Goal: Transaction & Acquisition: Purchase product/service

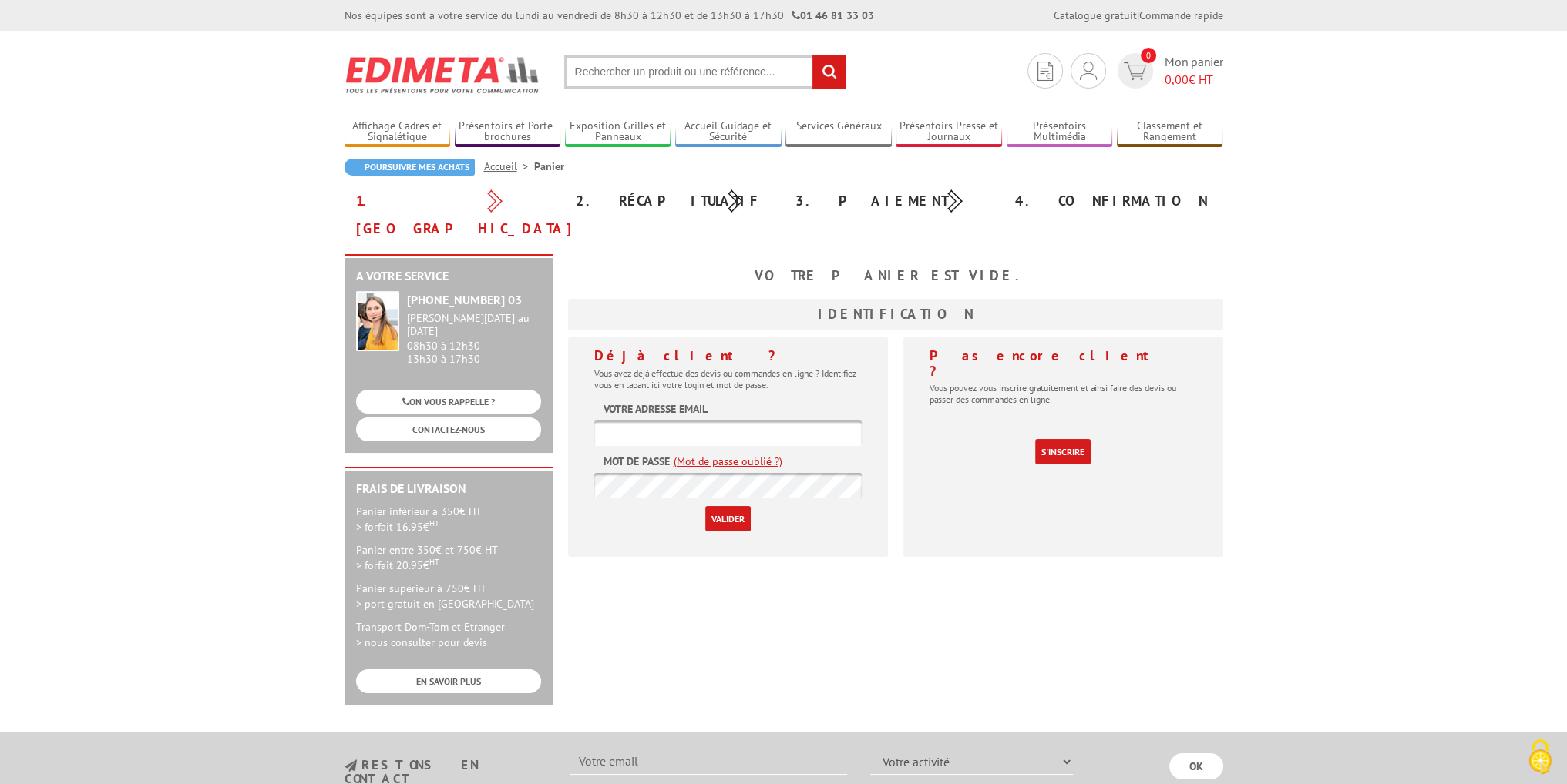
click at [630, 64] on input "text" at bounding box center [704, 73] width 282 height 33
type input "verer trempé"
click at [812, 56] on input "rechercher" at bounding box center [829, 73] width 33 height 33
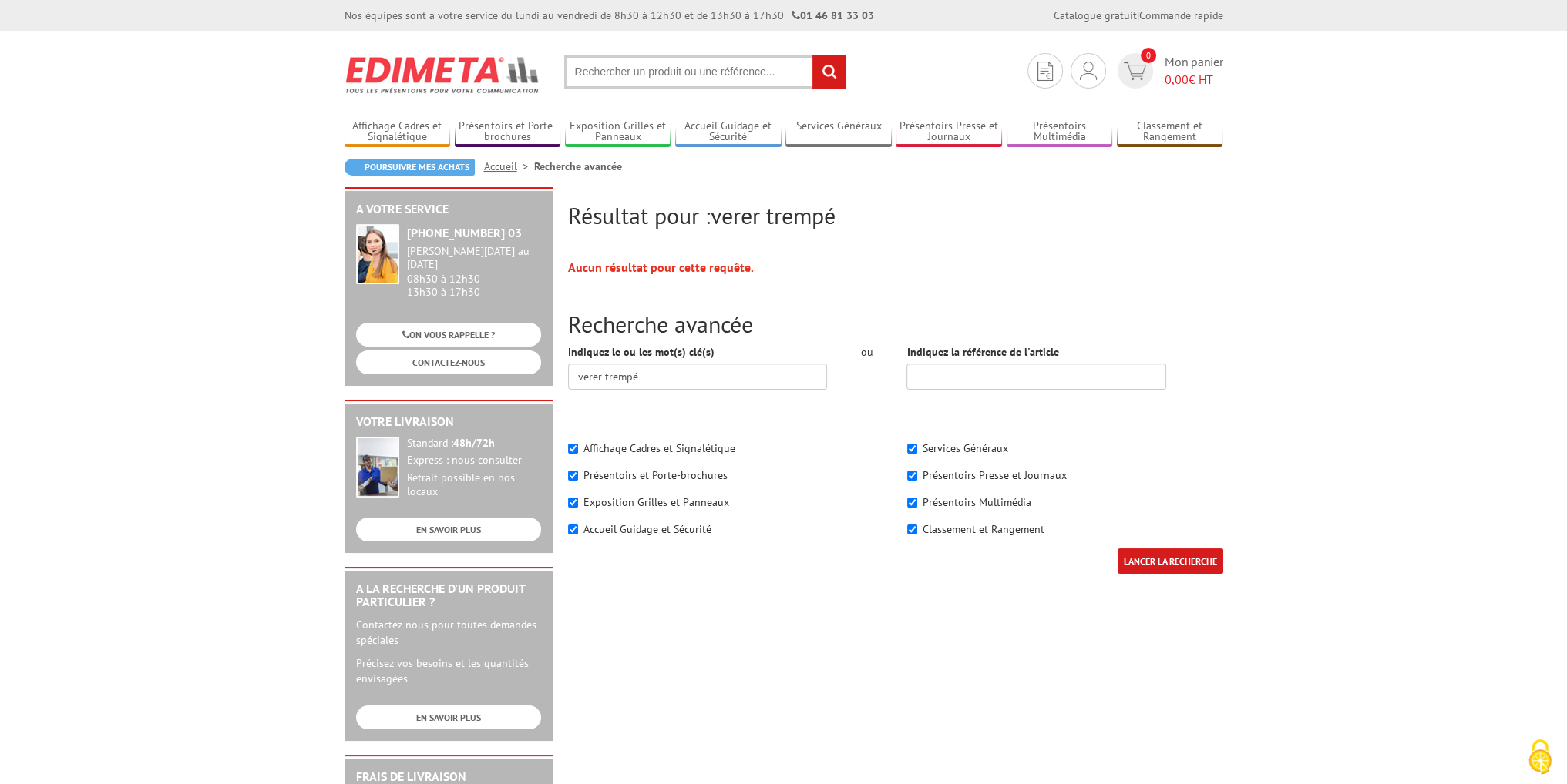
click at [655, 54] on section "Je me connecte Nouveau client ? Inscrivez-vous 0 Mon panier 0,00 € HT recherche…" at bounding box center [784, 67] width 878 height 73
click at [656, 73] on input "text" at bounding box center [704, 73] width 282 height 33
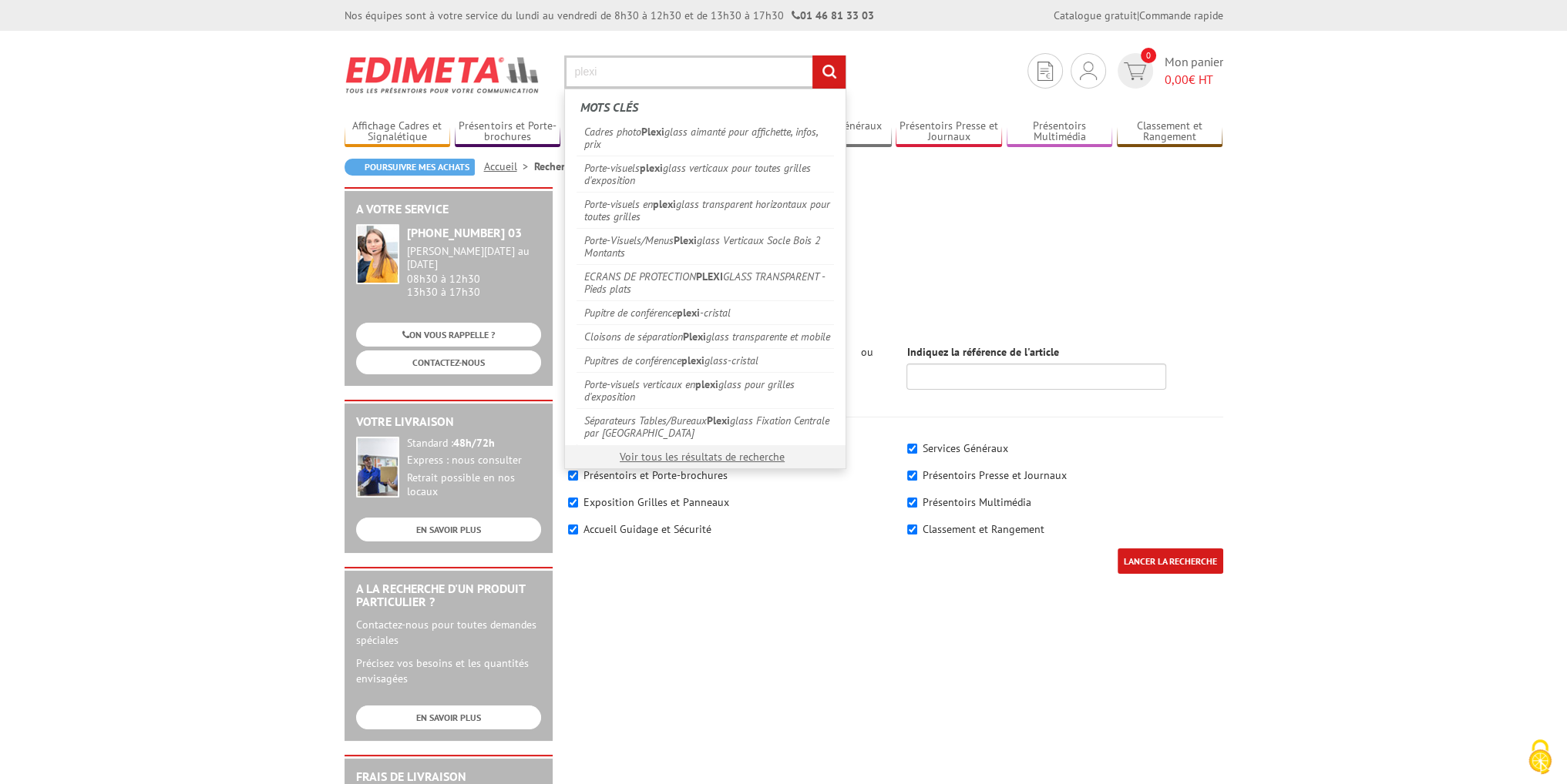
type input "plexi"
click at [812, 56] on input "rechercher" at bounding box center [829, 73] width 33 height 33
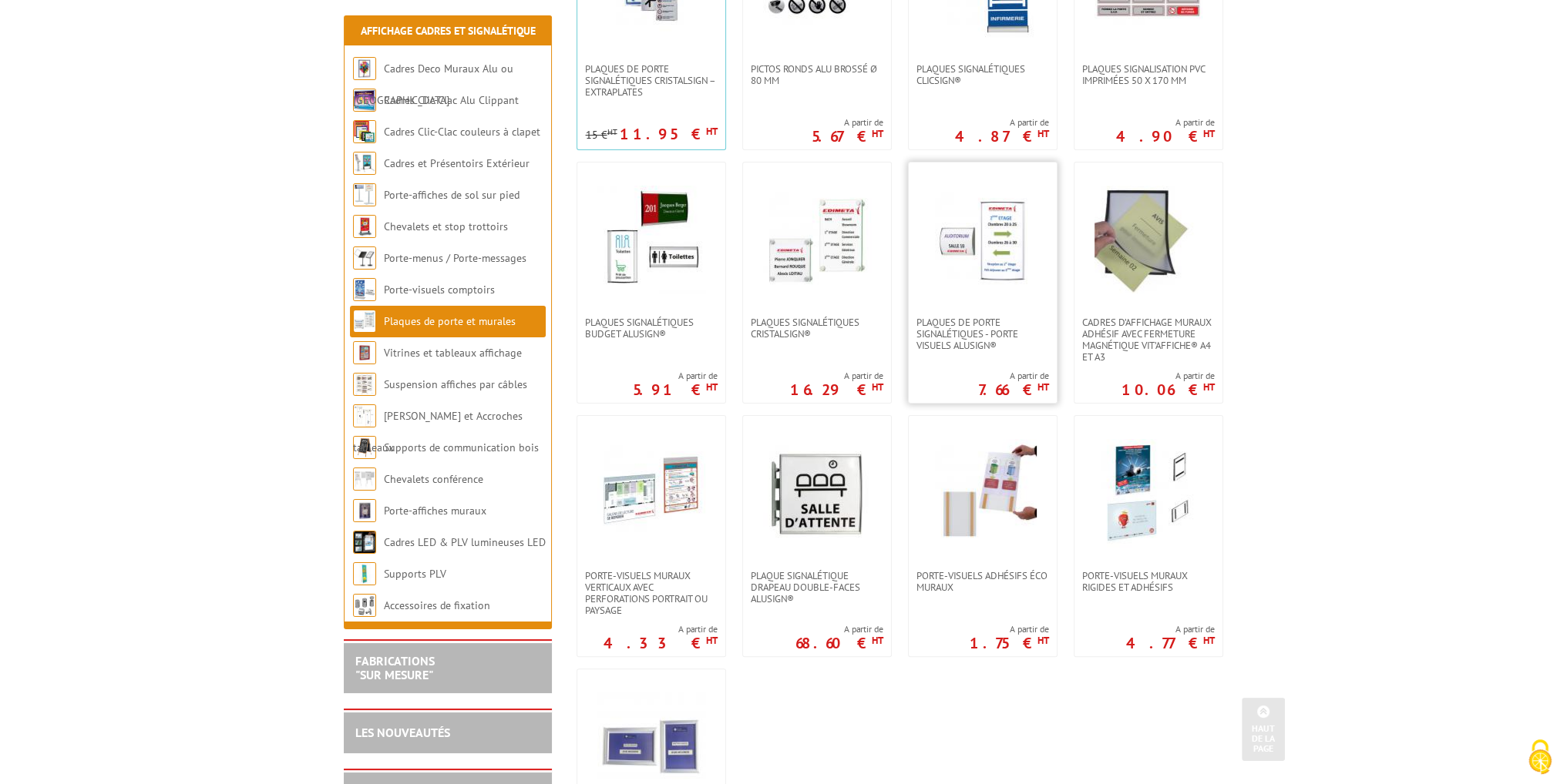
scroll to position [462, 0]
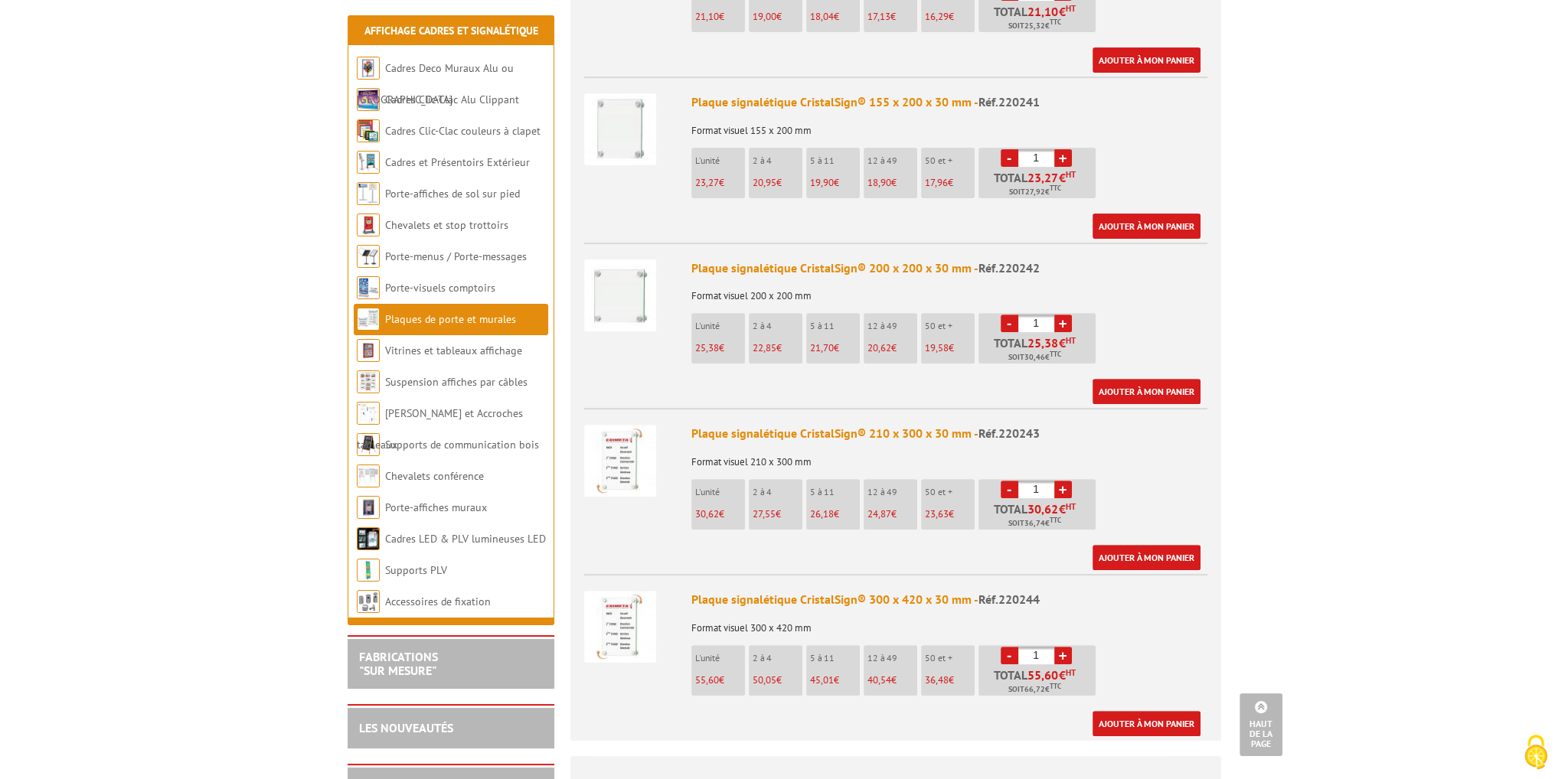
scroll to position [842, 0]
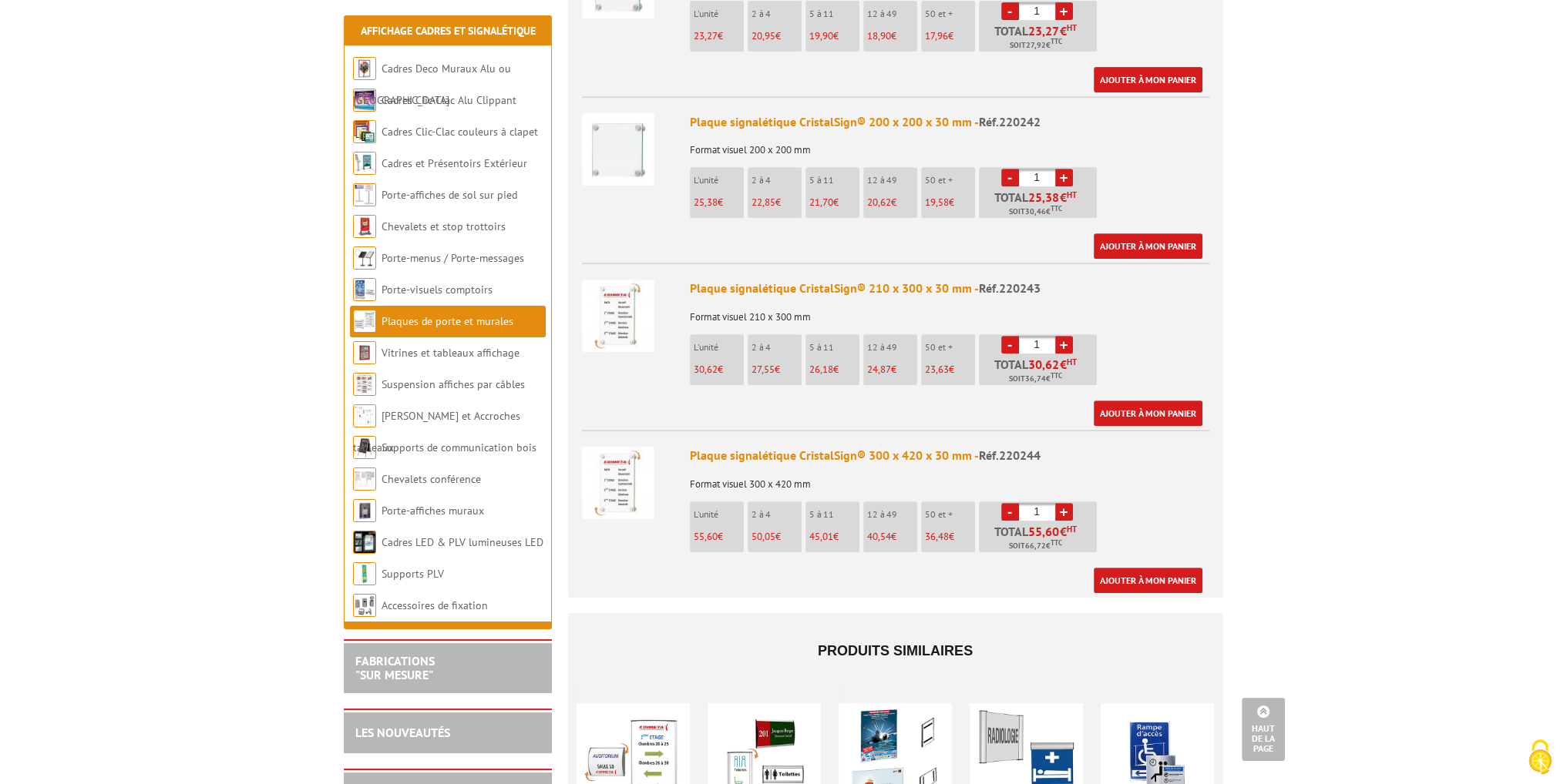
click at [614, 487] on img at bounding box center [618, 483] width 73 height 73
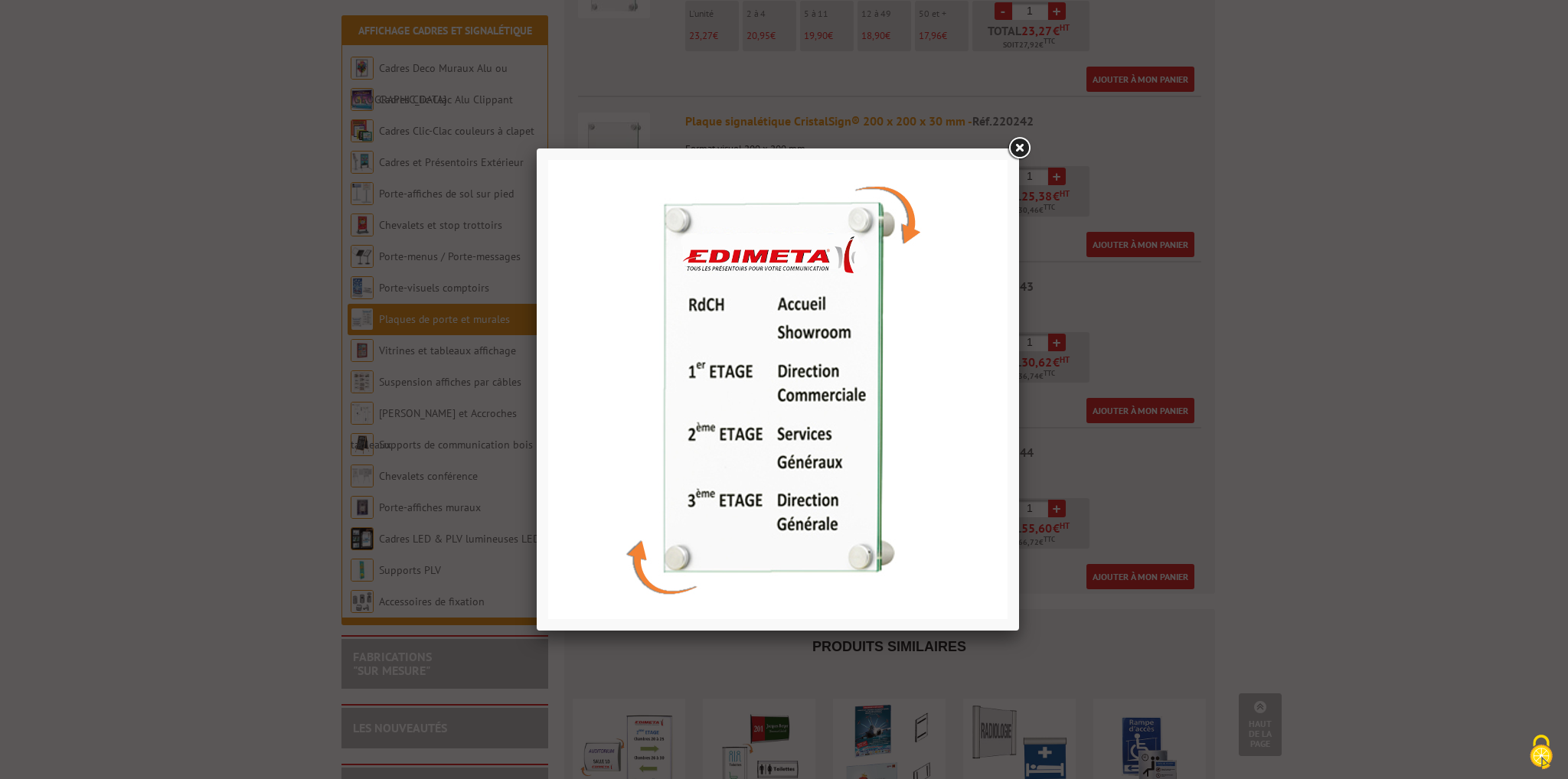
drag, startPoint x: 1013, startPoint y: 145, endPoint x: 1017, endPoint y: 152, distance: 8.1
click at [1013, 145] on link at bounding box center [1019, 149] width 28 height 28
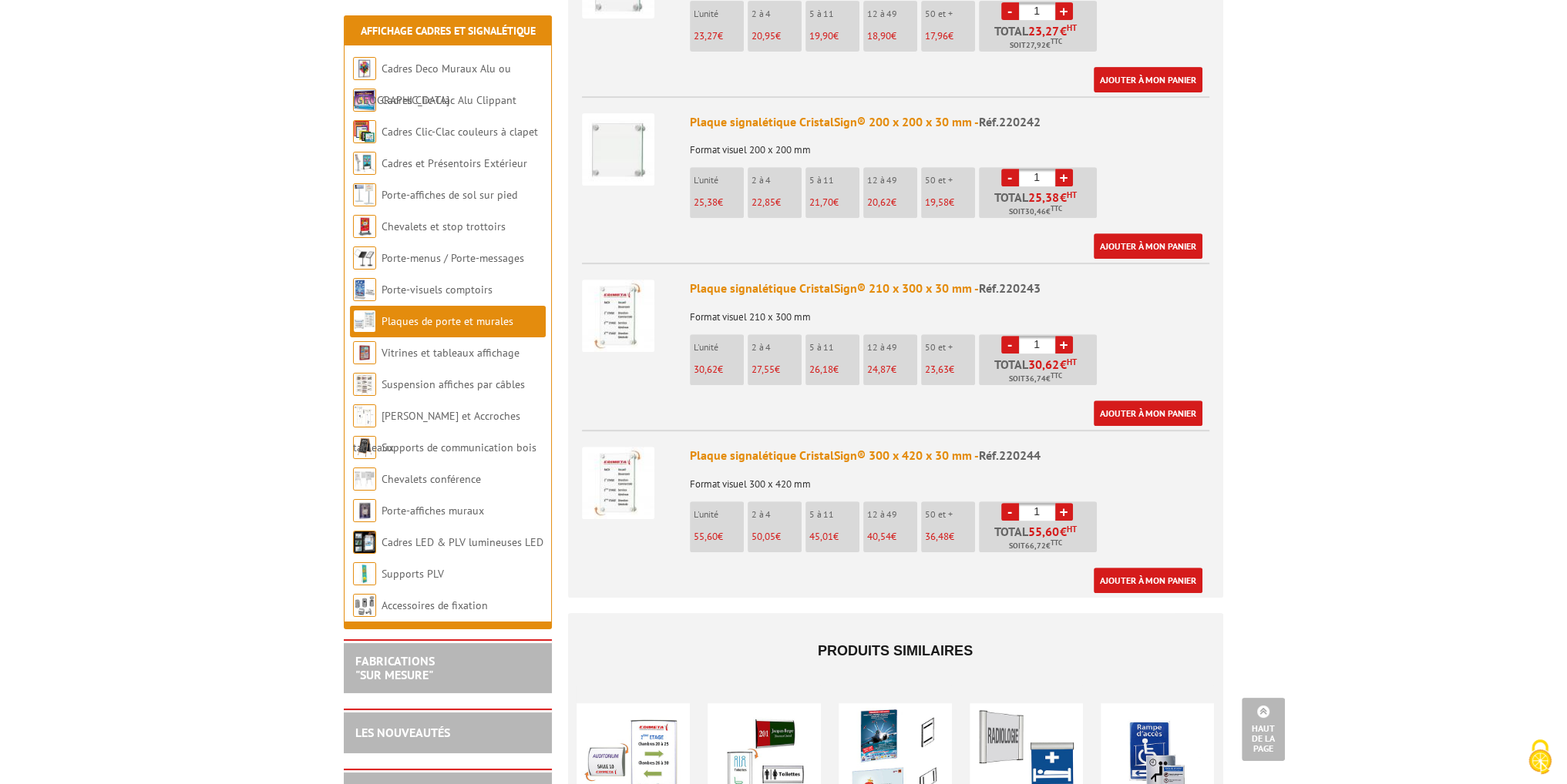
click at [1067, 505] on link "+" at bounding box center [1064, 512] width 18 height 18
type input "4"
click at [1425, 300] on body "Nos équipes sont à votre service du lundi au vendredi de 8h30 à 12h30 et de 13h…" at bounding box center [784, 429] width 1567 height 2552
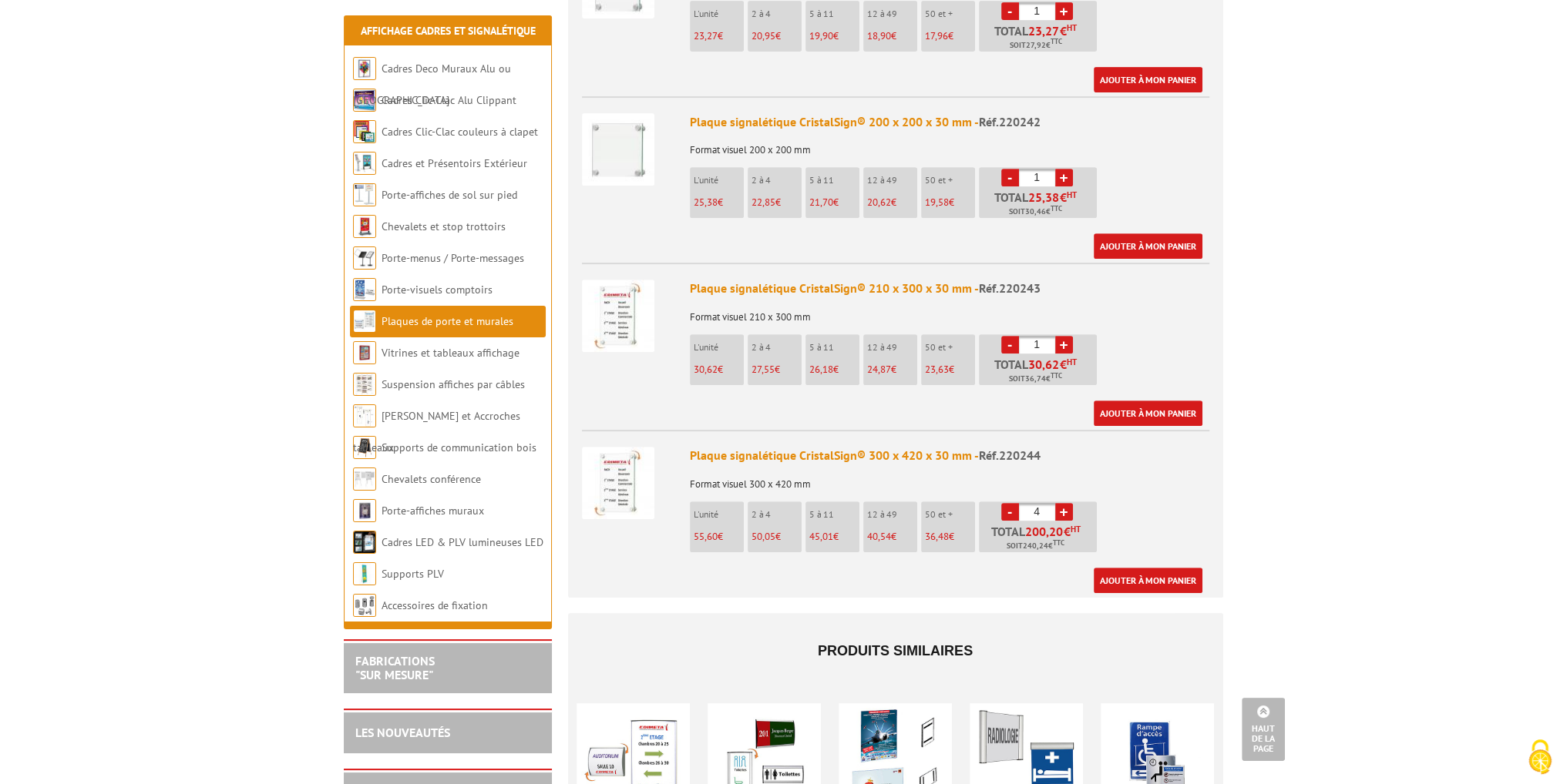
click at [1307, 571] on body "Nos équipes sont à votre service du lundi au vendredi de 8h30 à 12h30 et de 13h…" at bounding box center [784, 429] width 1567 height 2552
click at [1146, 579] on link "Ajouter à mon panier" at bounding box center [1147, 579] width 109 height 25
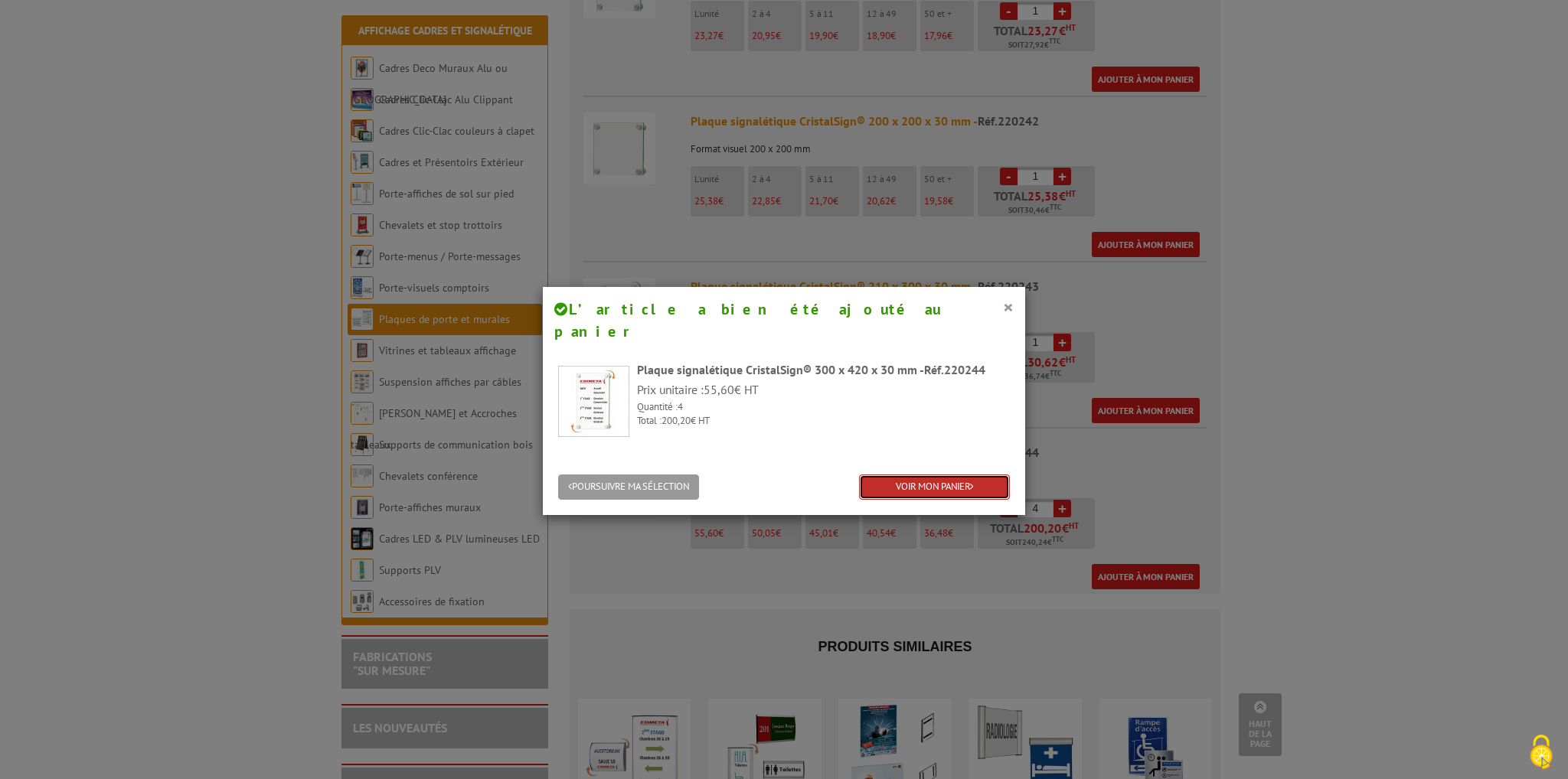
click at [917, 474] on link "VOIR MON PANIER" at bounding box center [934, 486] width 151 height 25
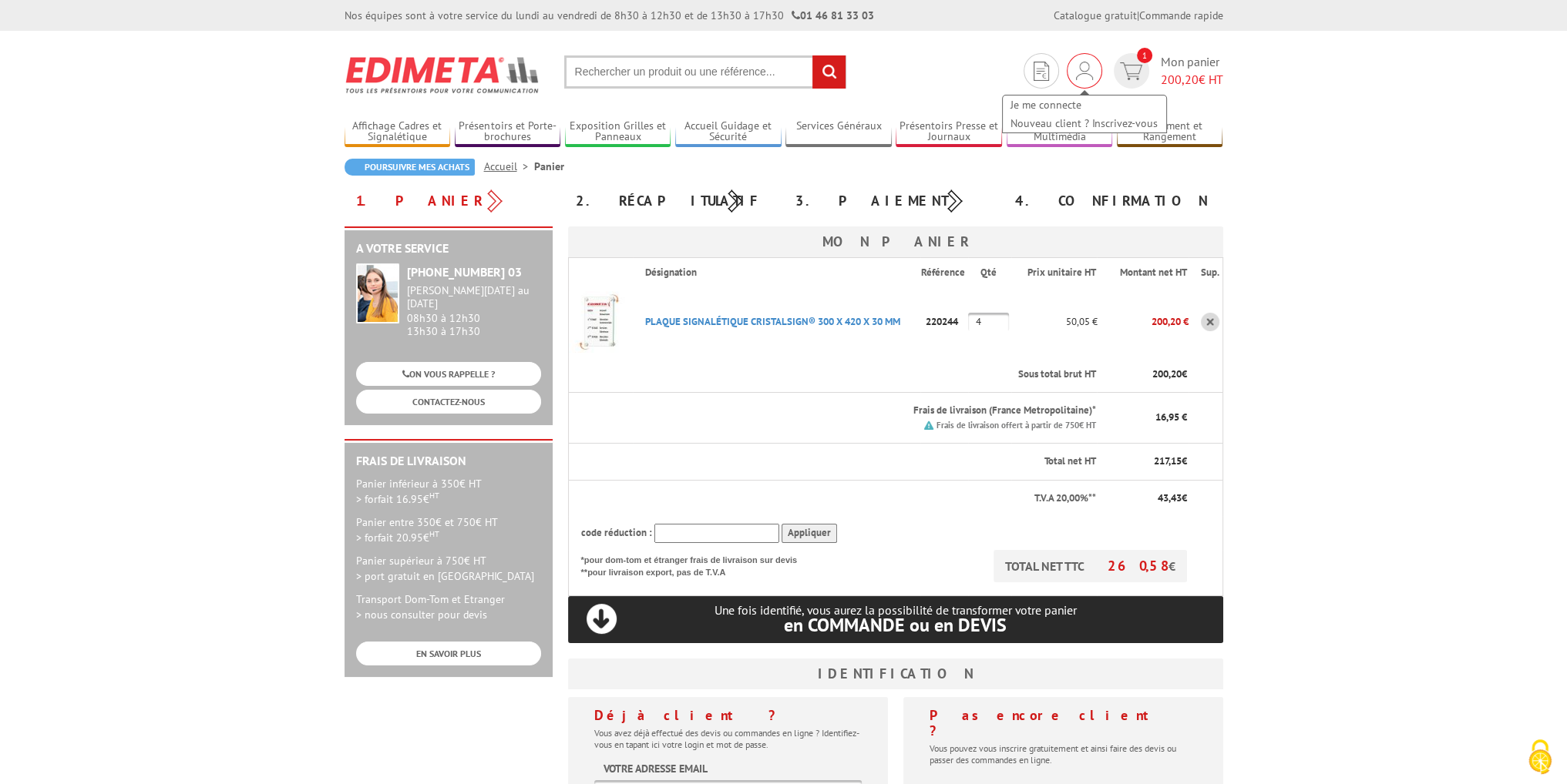
click at [1082, 74] on img at bounding box center [1084, 71] width 17 height 19
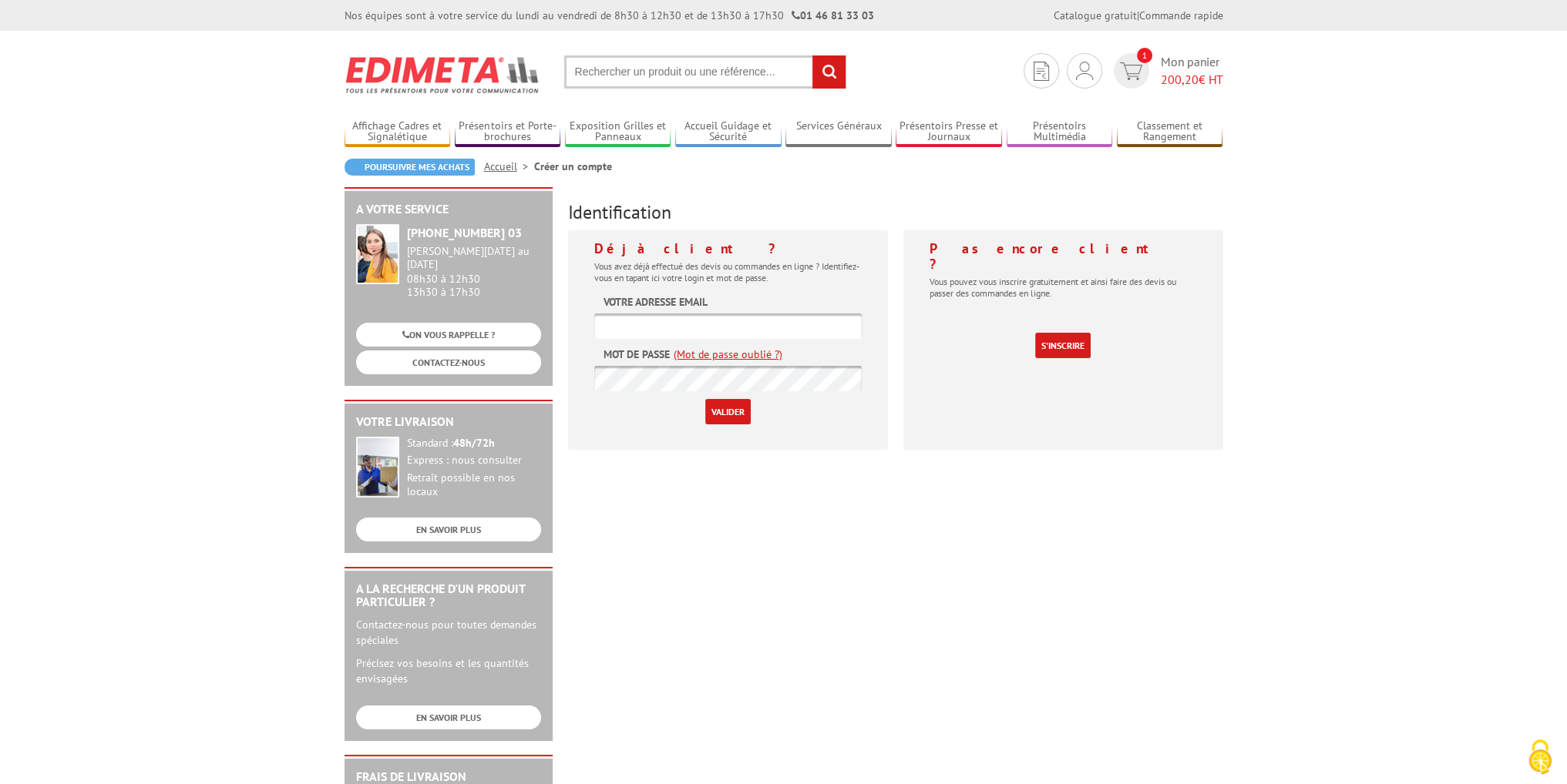
click at [650, 337] on input "text" at bounding box center [728, 326] width 267 height 25
type input "[EMAIL_ADDRESS][DOMAIN_NAME]"
click at [811, 318] on input "[EMAIL_ADDRESS][DOMAIN_NAME]" at bounding box center [728, 326] width 267 height 25
drag, startPoint x: 721, startPoint y: 513, endPoint x: 733, endPoint y: 512, distance: 12.0
click at [721, 513] on div "A votre service +33 (0)1 46 81 33 03 Du Lundi au Vendredi 08h30 à 12h30 13h30 à…" at bounding box center [784, 597] width 894 height 821
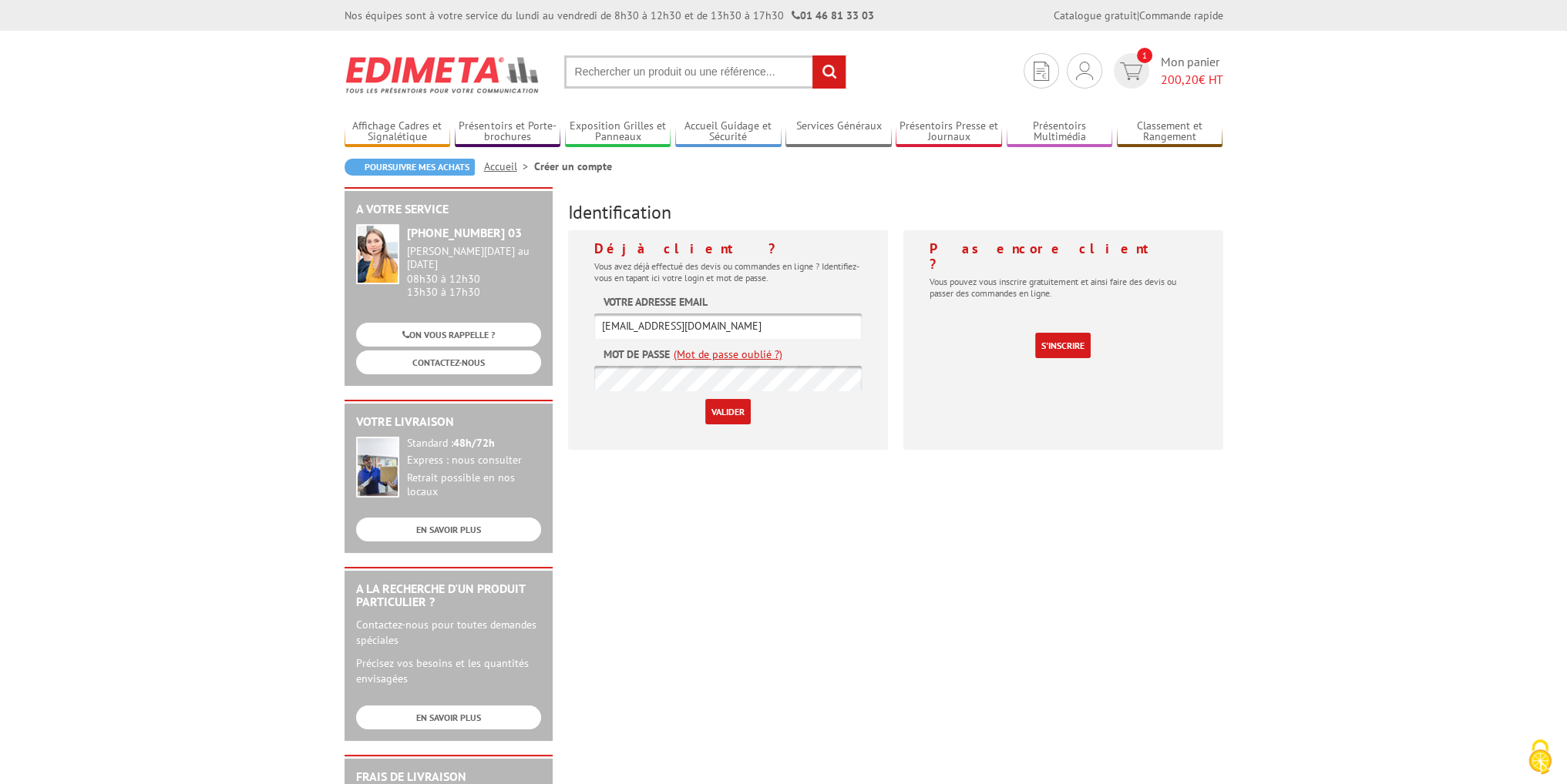
click at [720, 418] on input "Valider" at bounding box center [728, 411] width 46 height 25
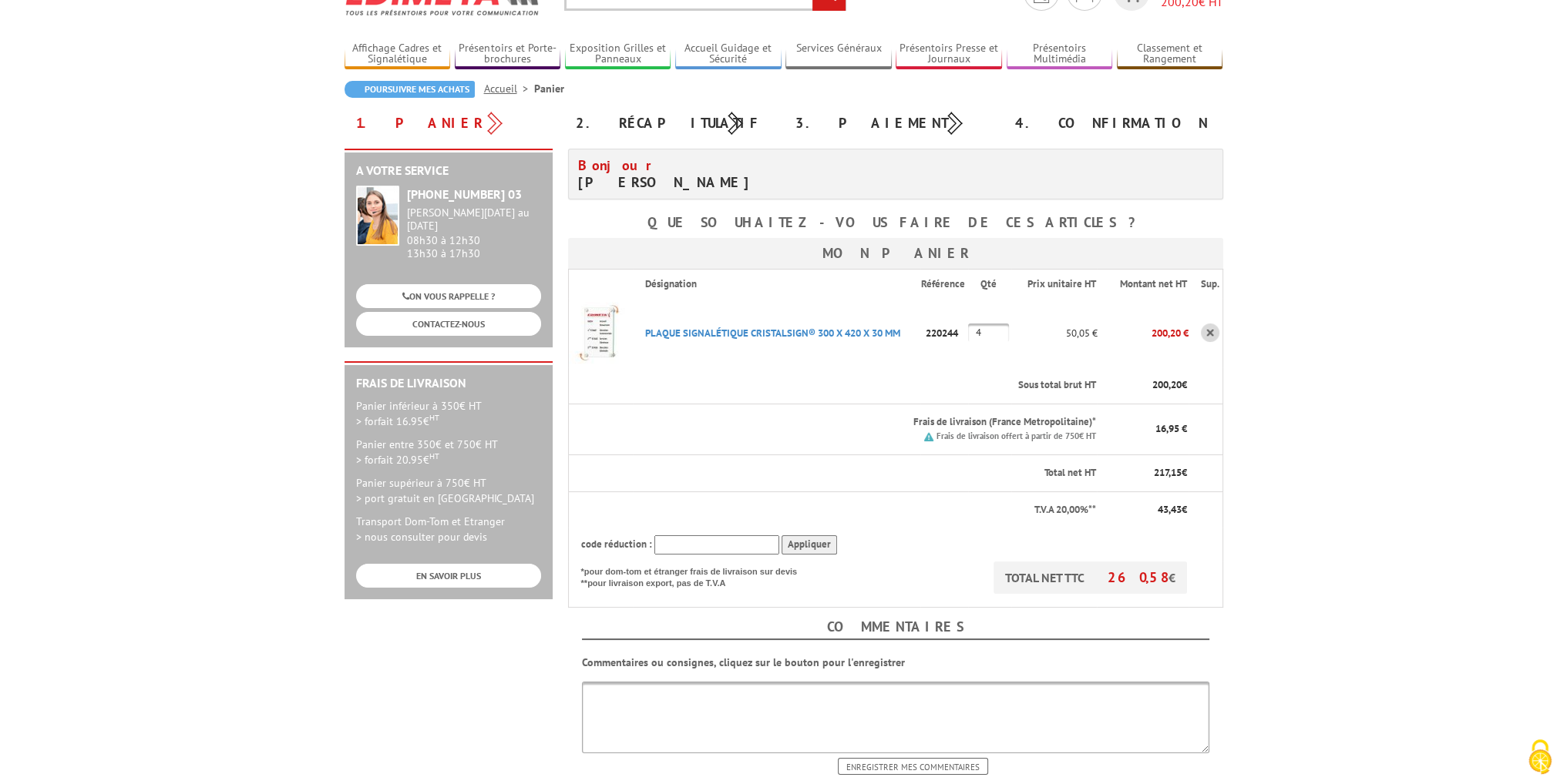
scroll to position [462, 0]
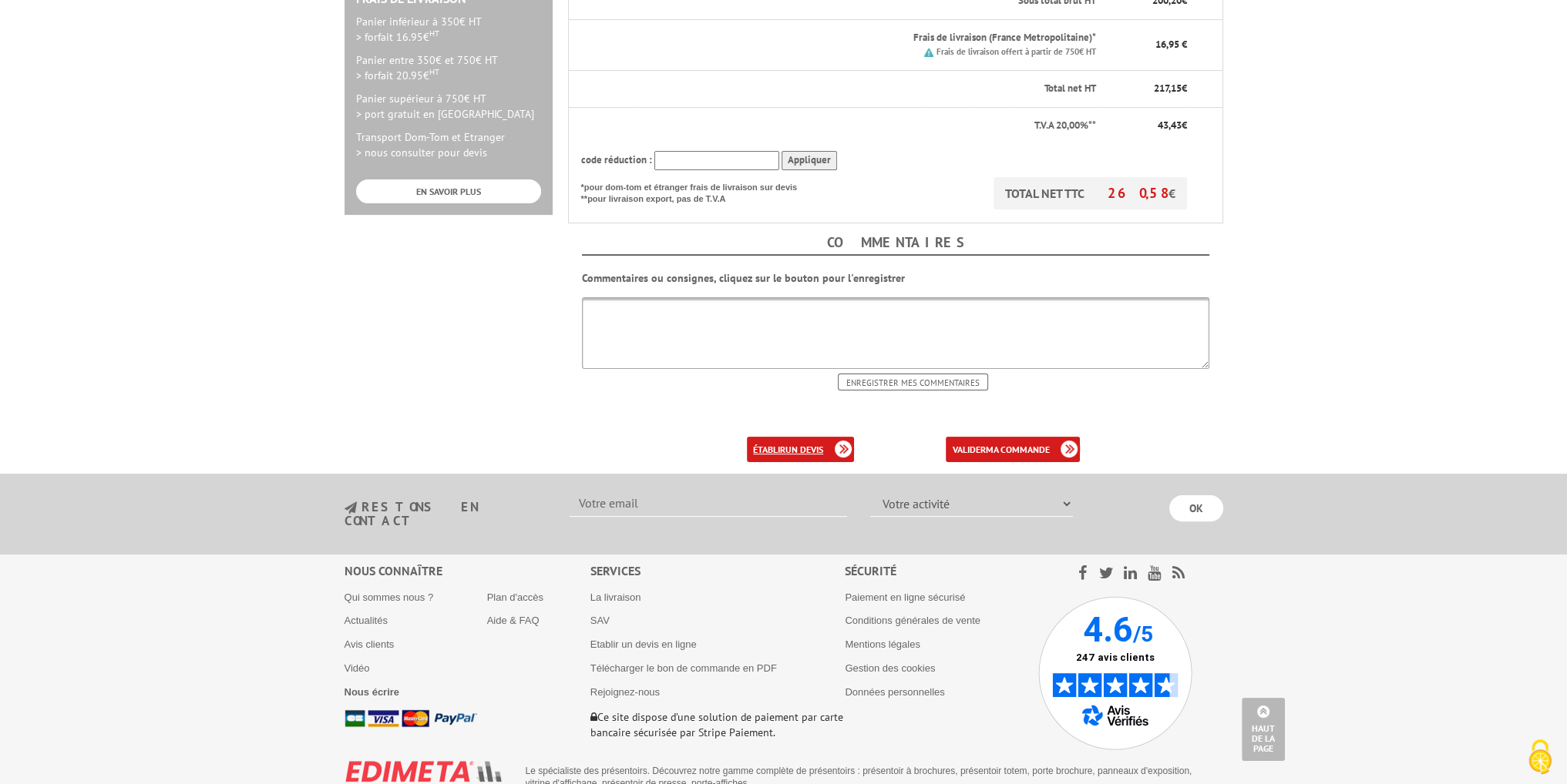
click at [796, 447] on b "un devis" at bounding box center [804, 449] width 38 height 11
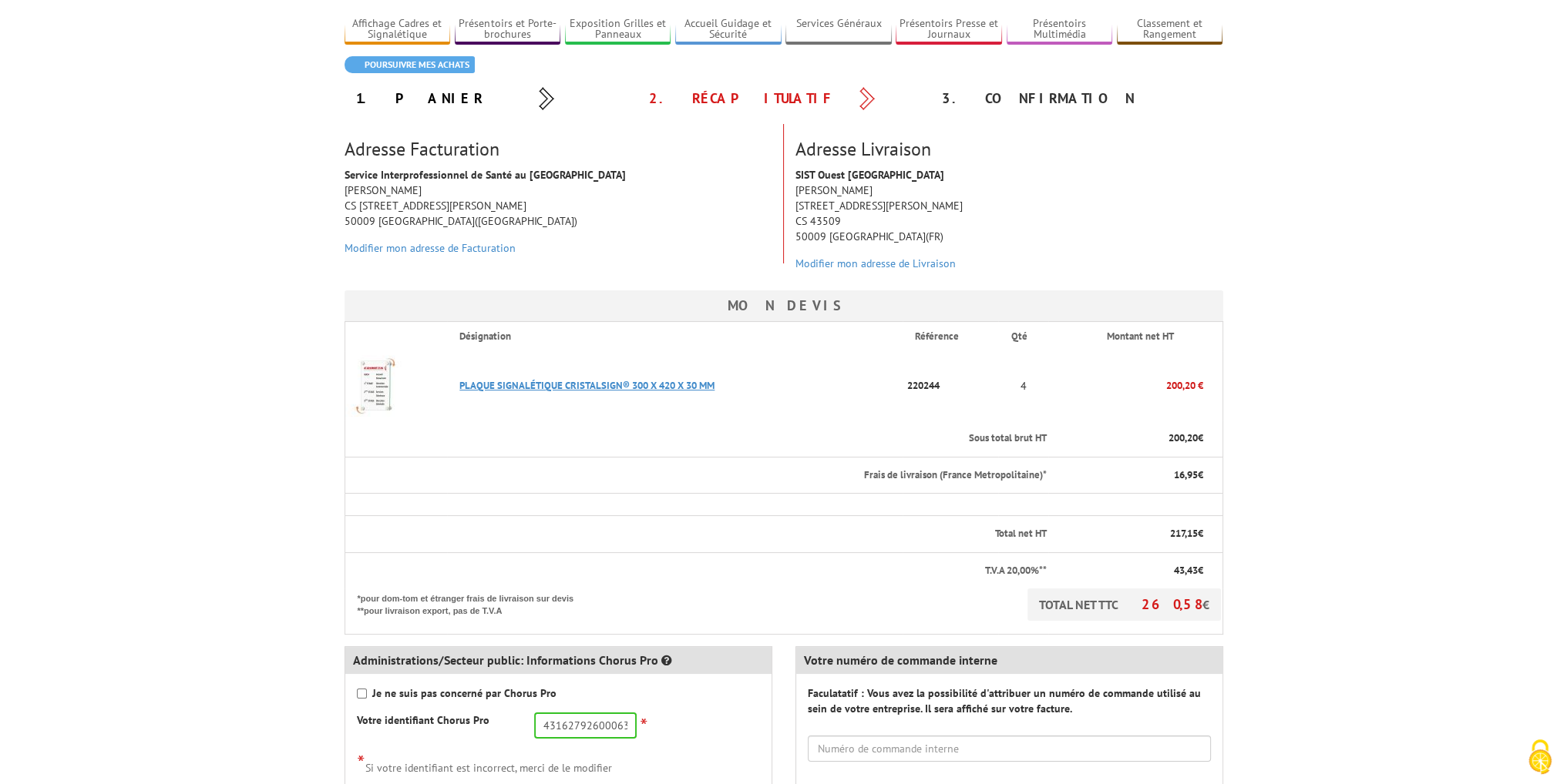
scroll to position [308, 0]
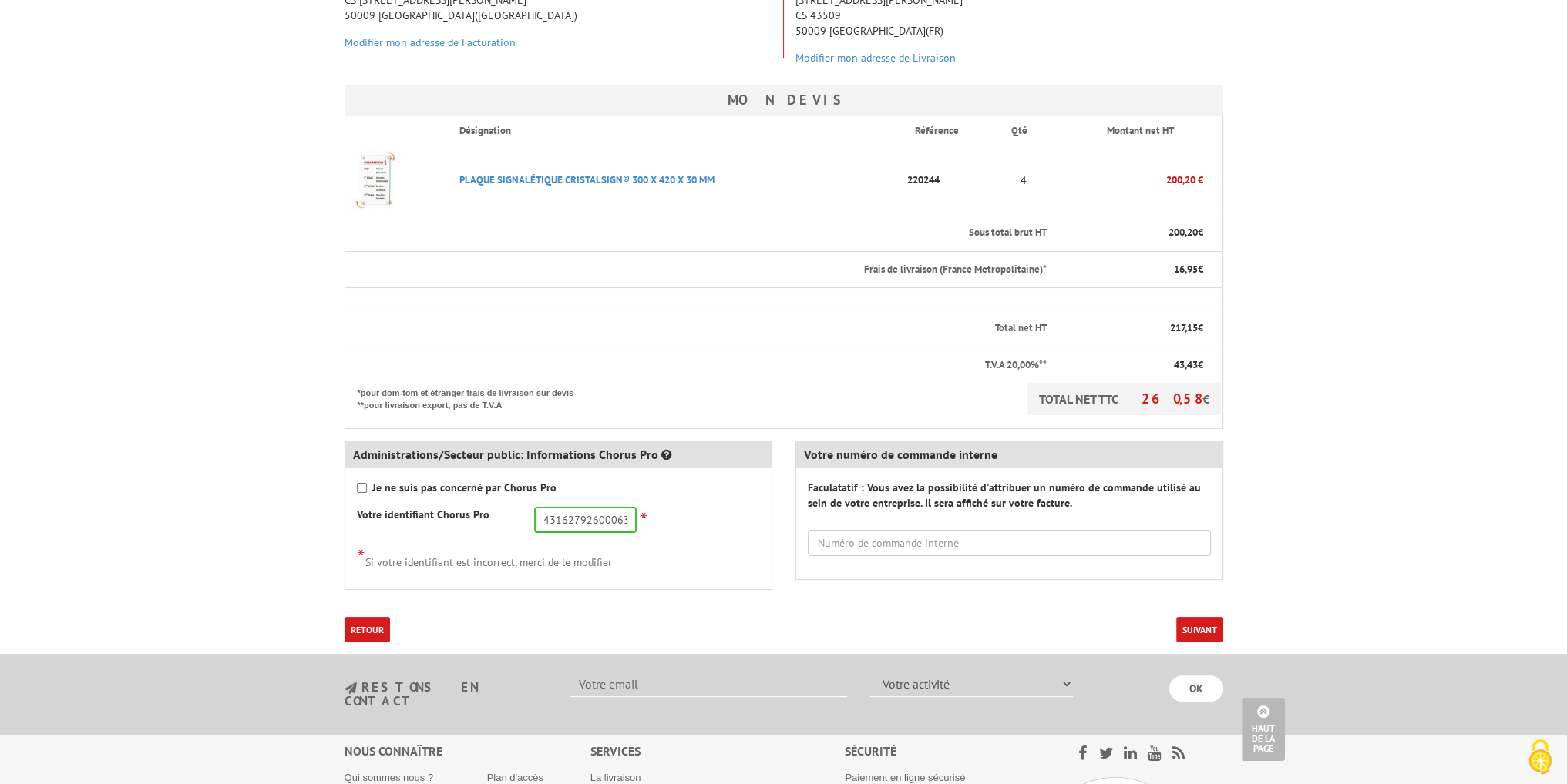
click at [422, 482] on strong "Je ne suis pas concerné par Chorus Pro" at bounding box center [464, 487] width 184 height 14
click at [367, 483] on input "Je ne suis pas concerné par Chorus Pro" at bounding box center [361, 487] width 10 height 10
checkbox input "true"
click at [1218, 628] on button "Suivant" at bounding box center [1199, 629] width 47 height 25
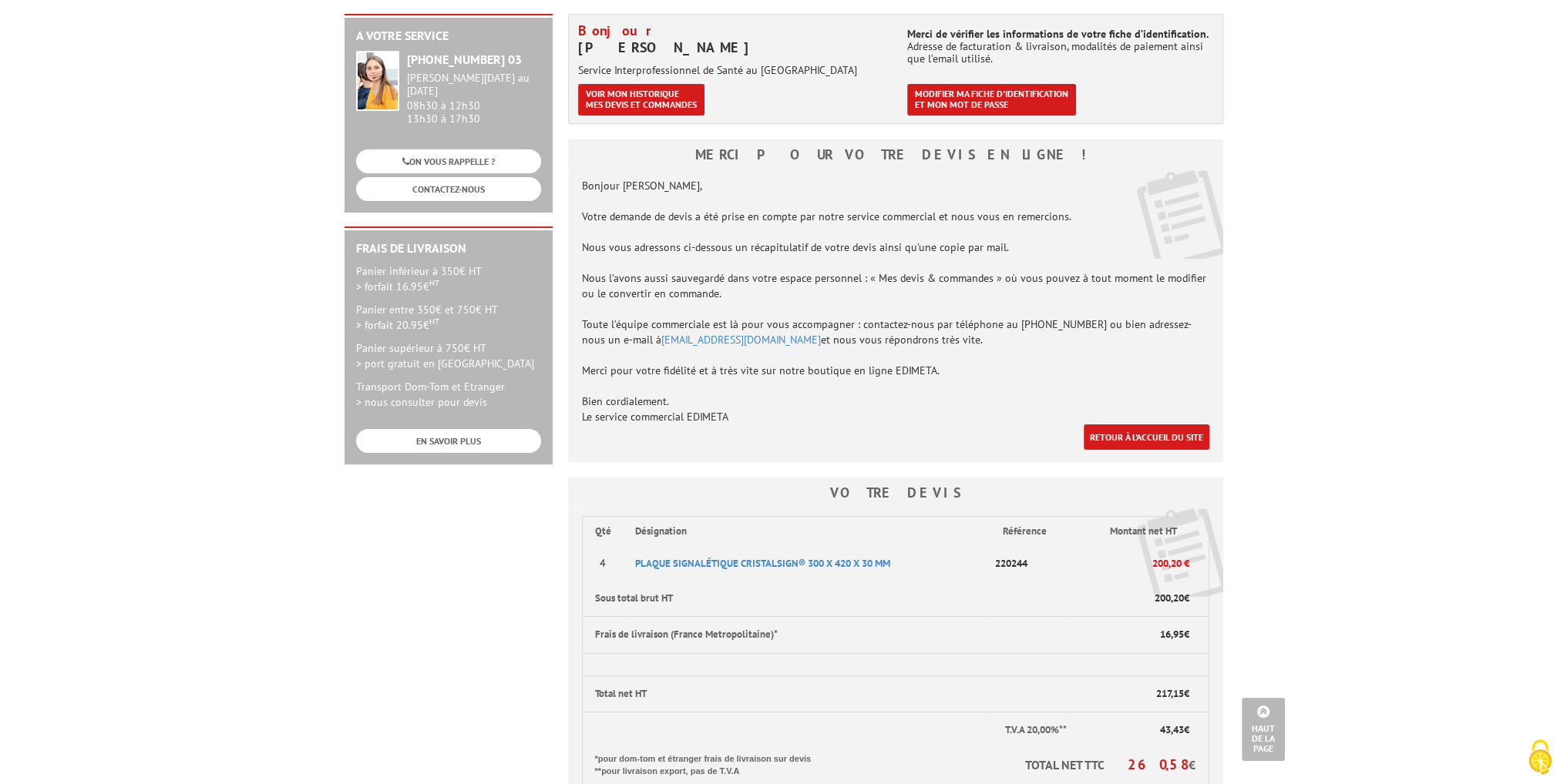
scroll to position [43, 0]
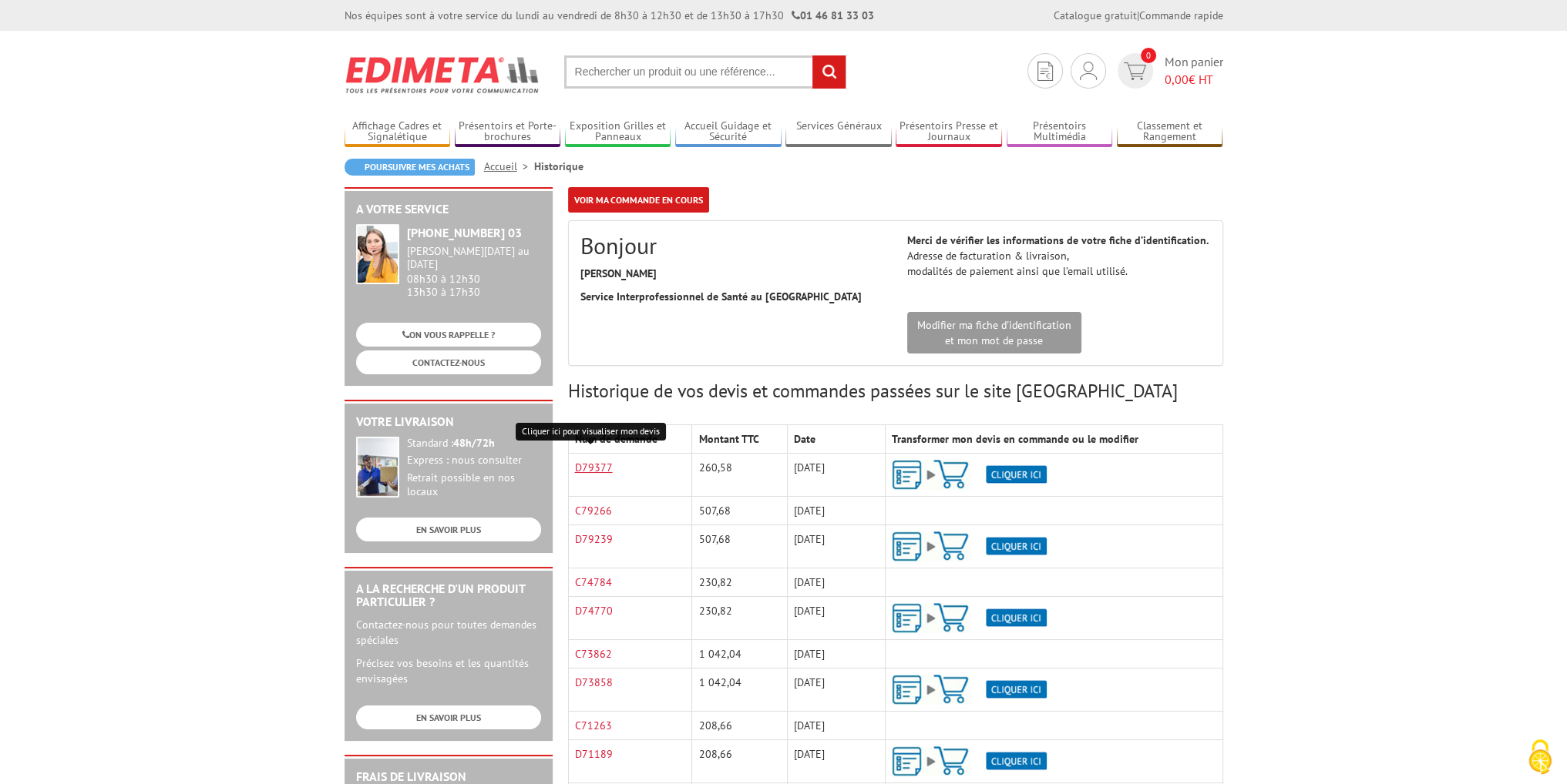
click at [596, 464] on link "D79377" at bounding box center [594, 467] width 38 height 14
